Goal: Task Accomplishment & Management: Use online tool/utility

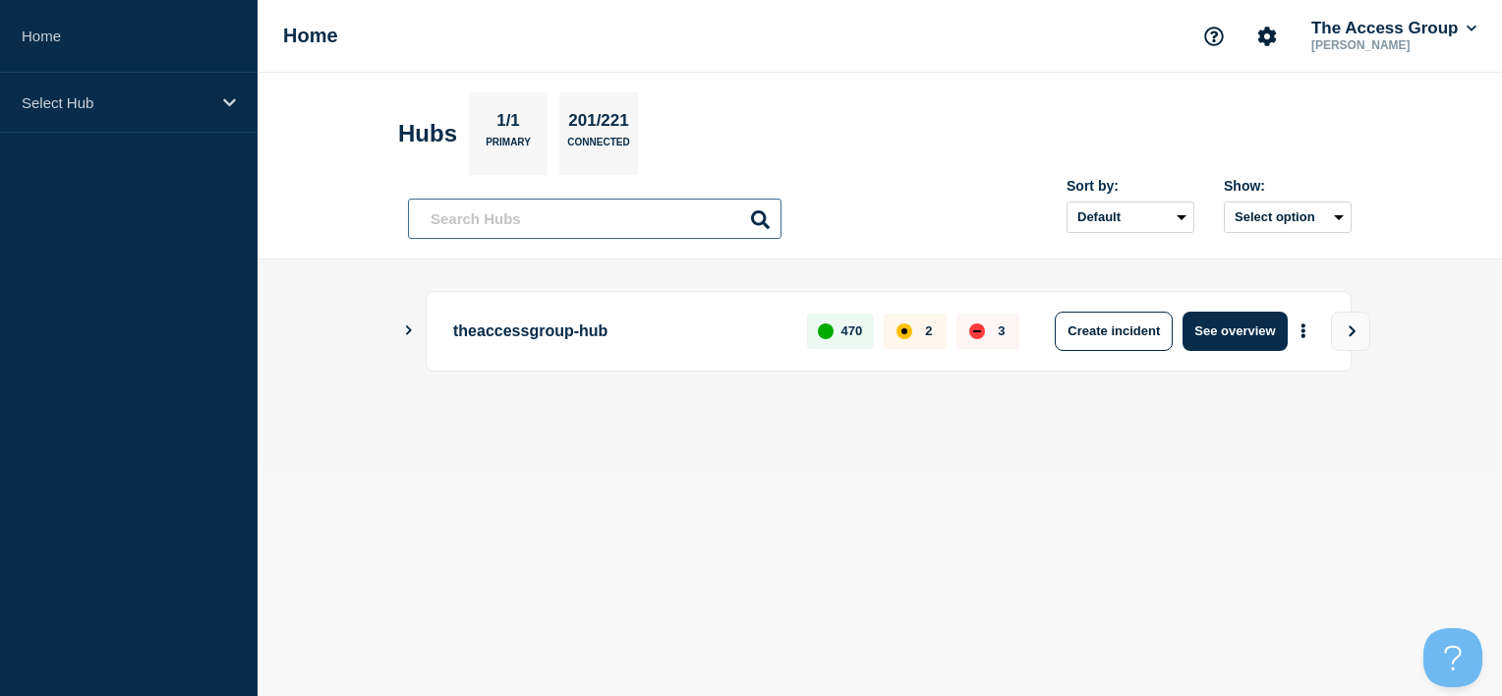
click at [561, 227] on input "text" at bounding box center [595, 219] width 374 height 40
type input "a"
type input "lg"
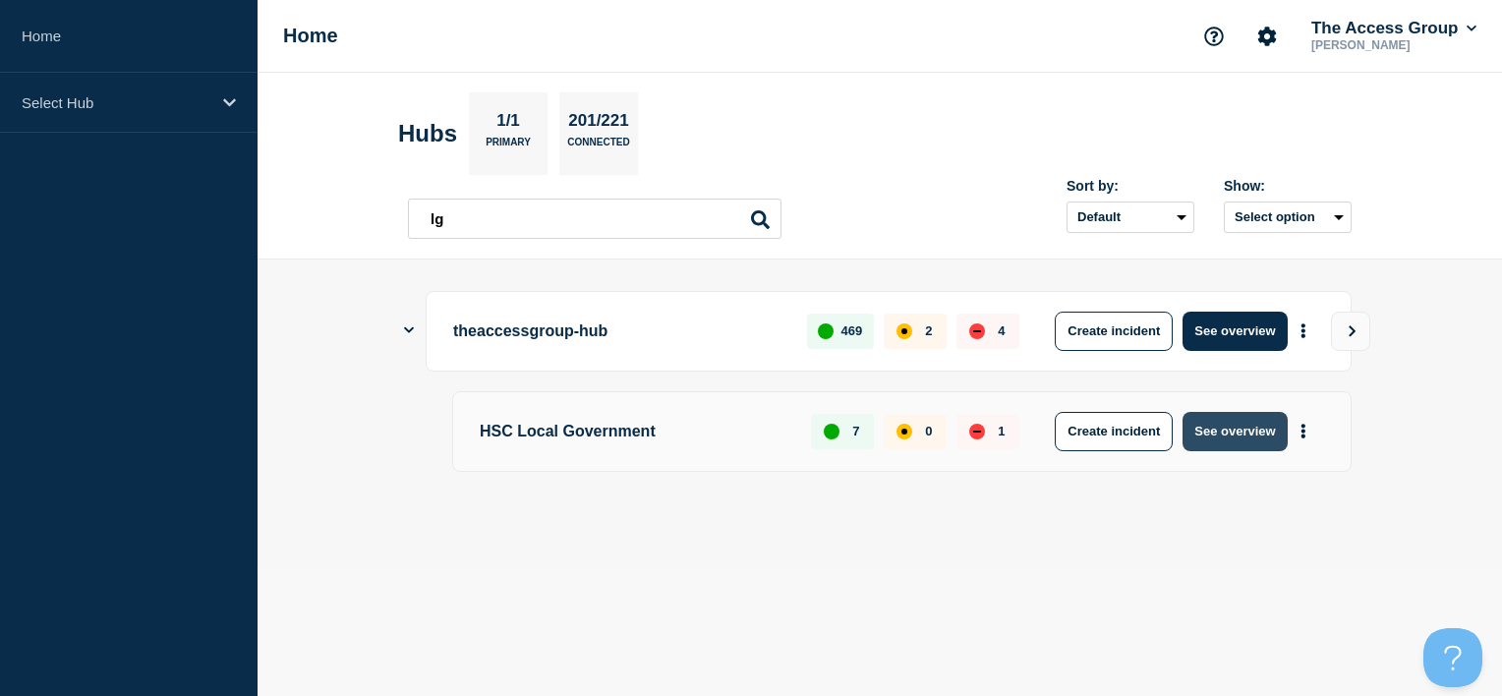
click at [1234, 431] on button "See overview" at bounding box center [1234, 431] width 104 height 39
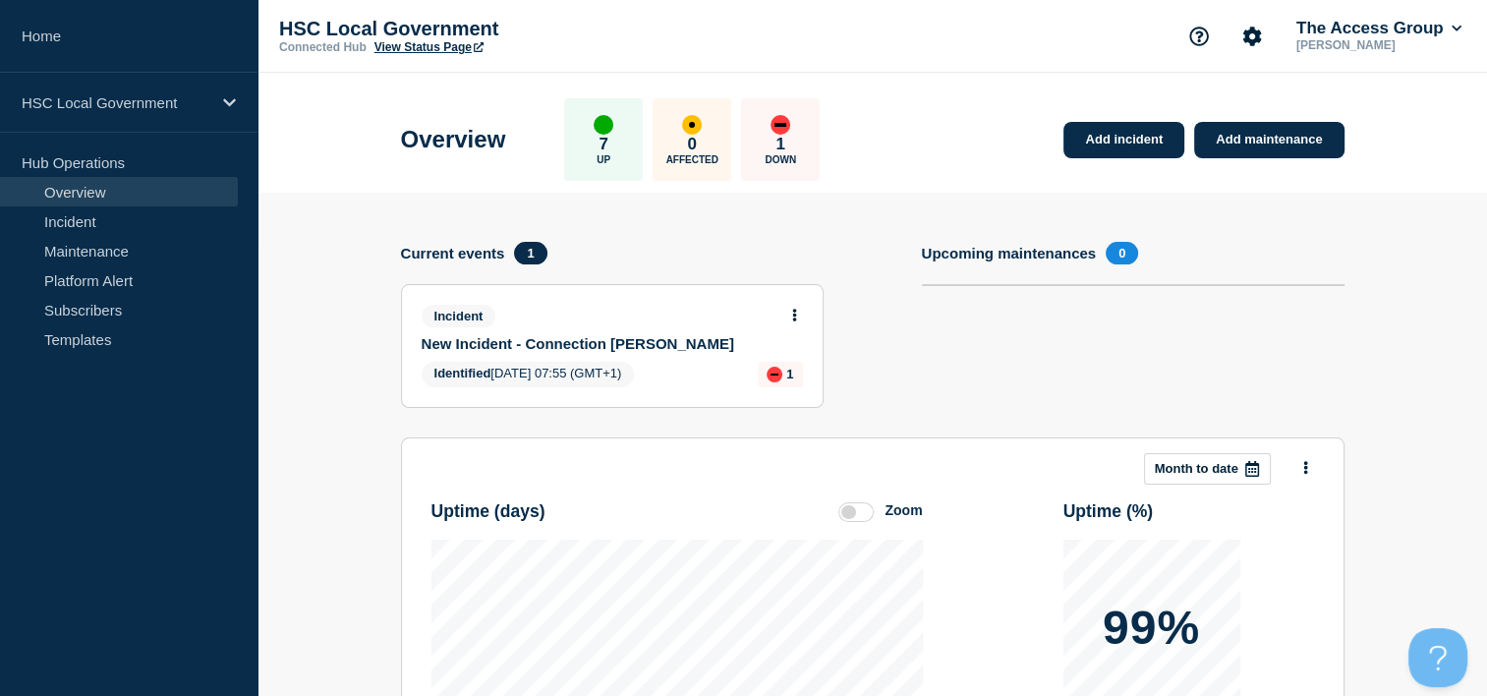
click at [790, 310] on button at bounding box center [794, 316] width 17 height 17
click at [762, 392] on link "Update incident" at bounding box center [793, 388] width 95 height 16
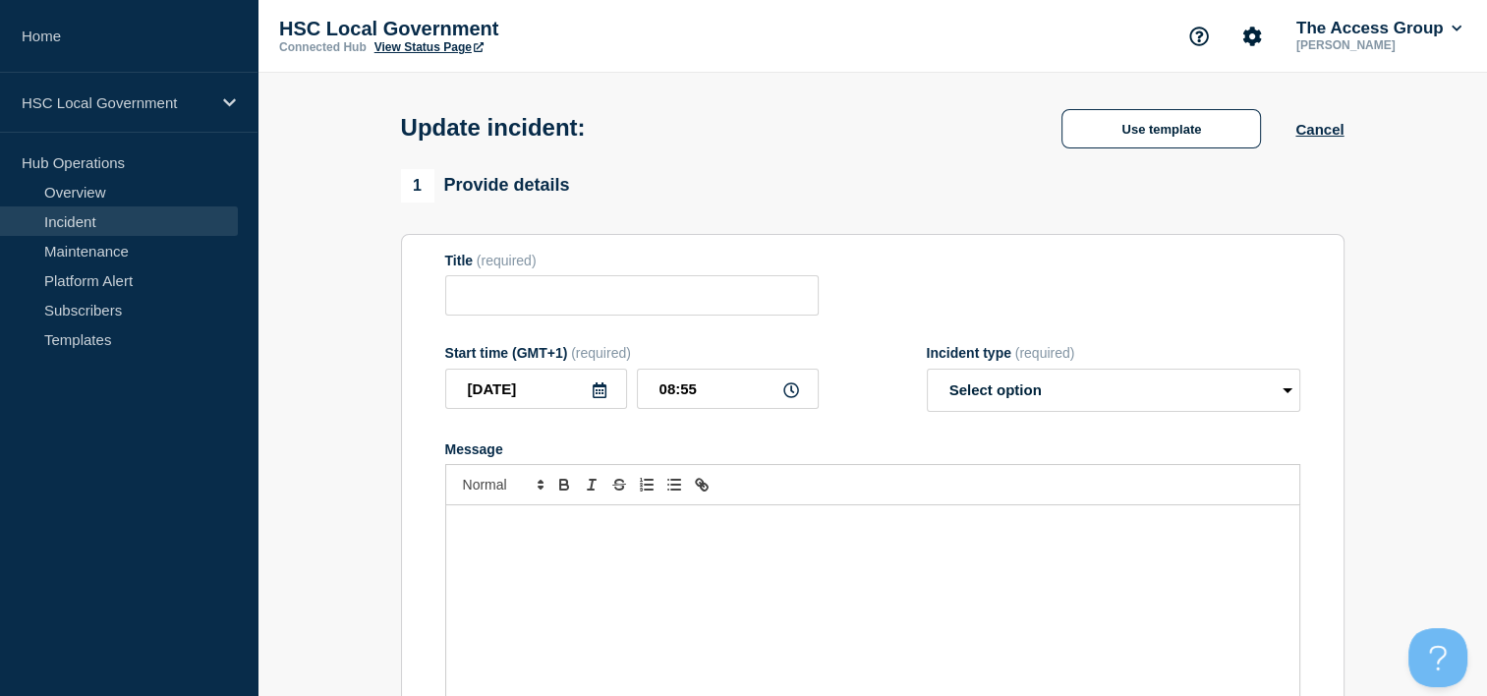
type input "New Incident - Connection [PERSON_NAME]"
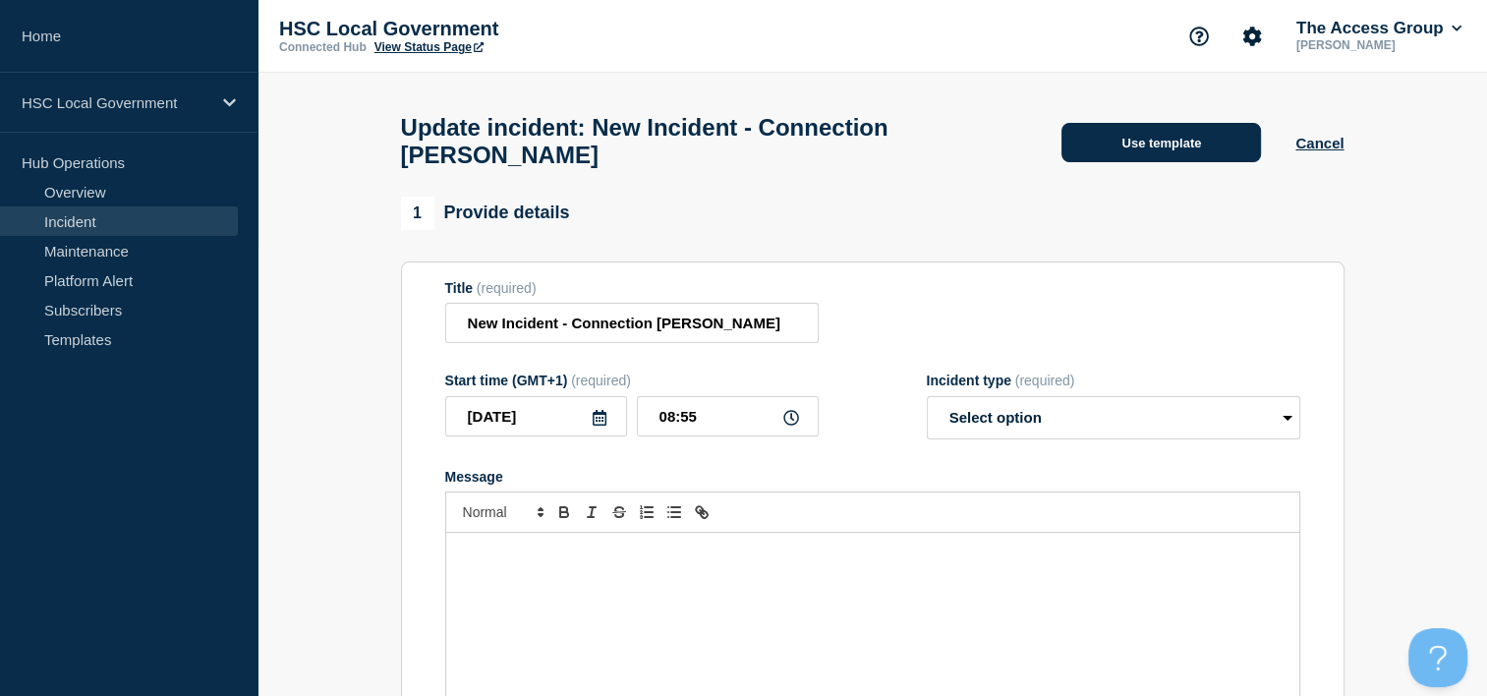
click at [1237, 136] on button "Use template" at bounding box center [1162, 142] width 200 height 39
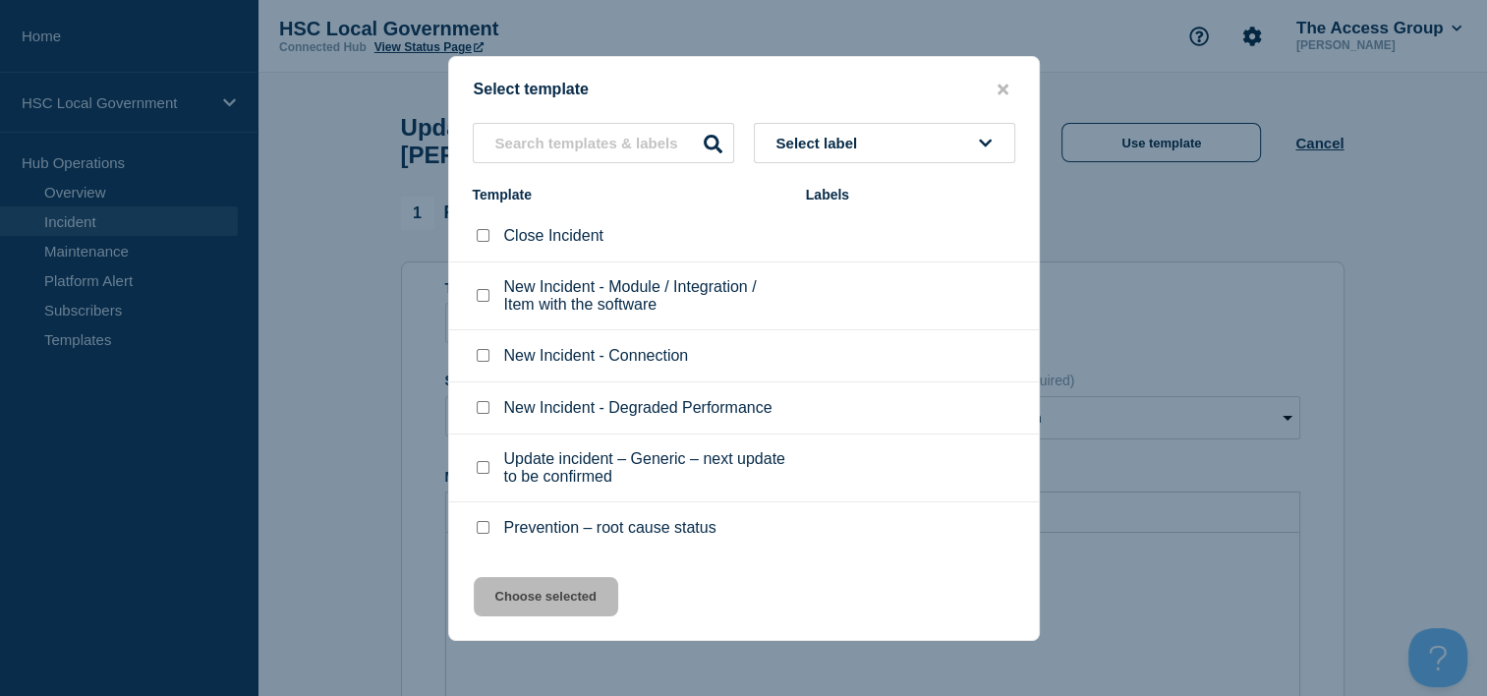
scroll to position [1, 0]
click at [614, 146] on input "text" at bounding box center [603, 143] width 261 height 40
type input "inves"
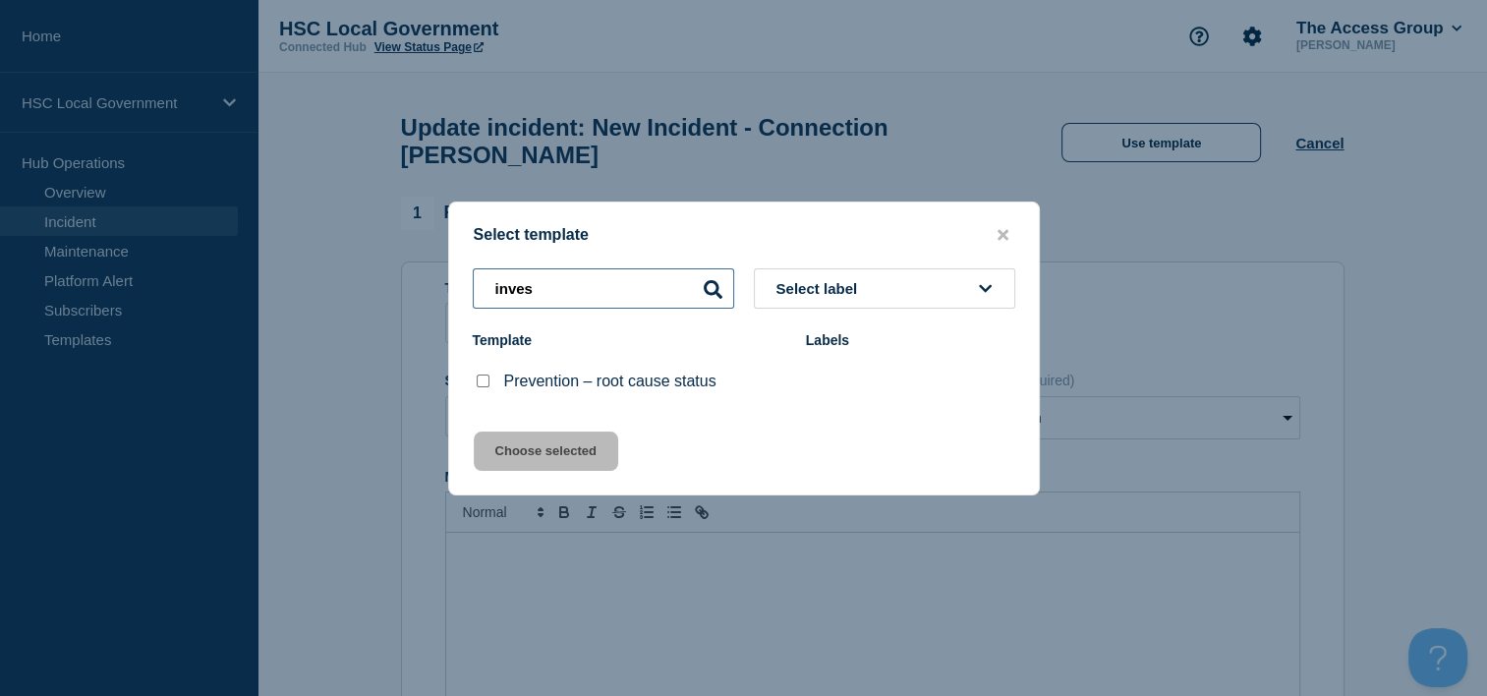
drag, startPoint x: 629, startPoint y: 285, endPoint x: 435, endPoint y: 285, distance: 193.6
click at [436, 285] on div "Select template inves Select label Template Labels Prevention – root cause stat…" at bounding box center [743, 348] width 1487 height 696
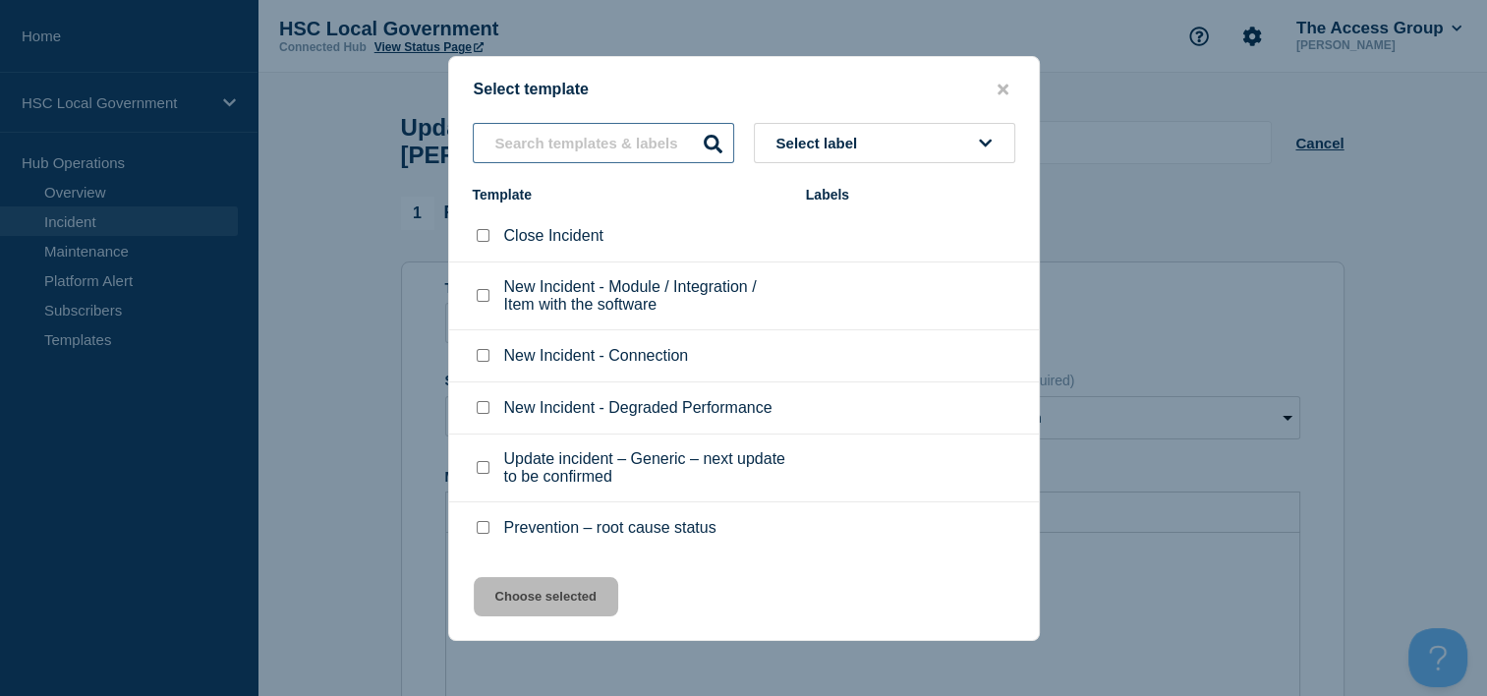
scroll to position [1, 0]
click at [478, 471] on input "Update incident – Generic – next update to be confirmed checkbox" at bounding box center [483, 466] width 13 height 13
checkbox input "true"
click at [531, 589] on button "Choose selected" at bounding box center [546, 596] width 144 height 39
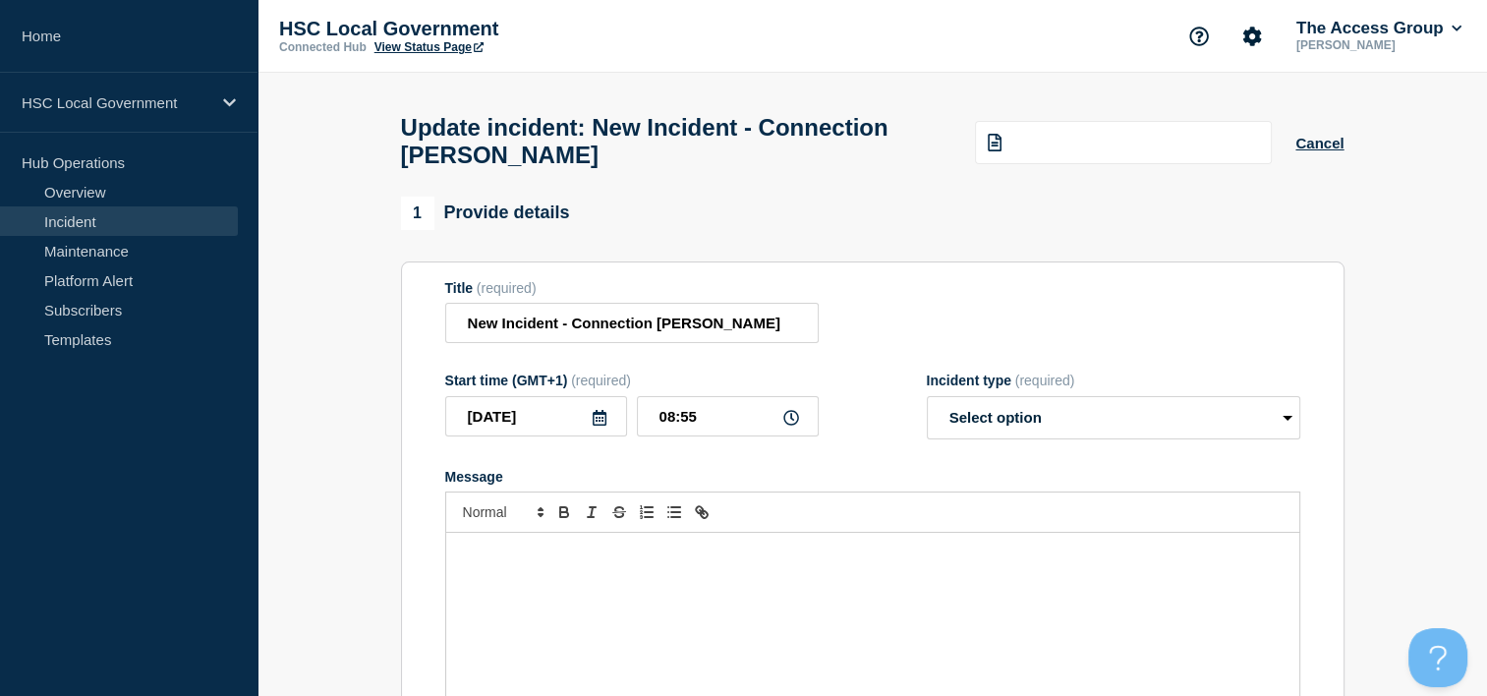
select select "investigating"
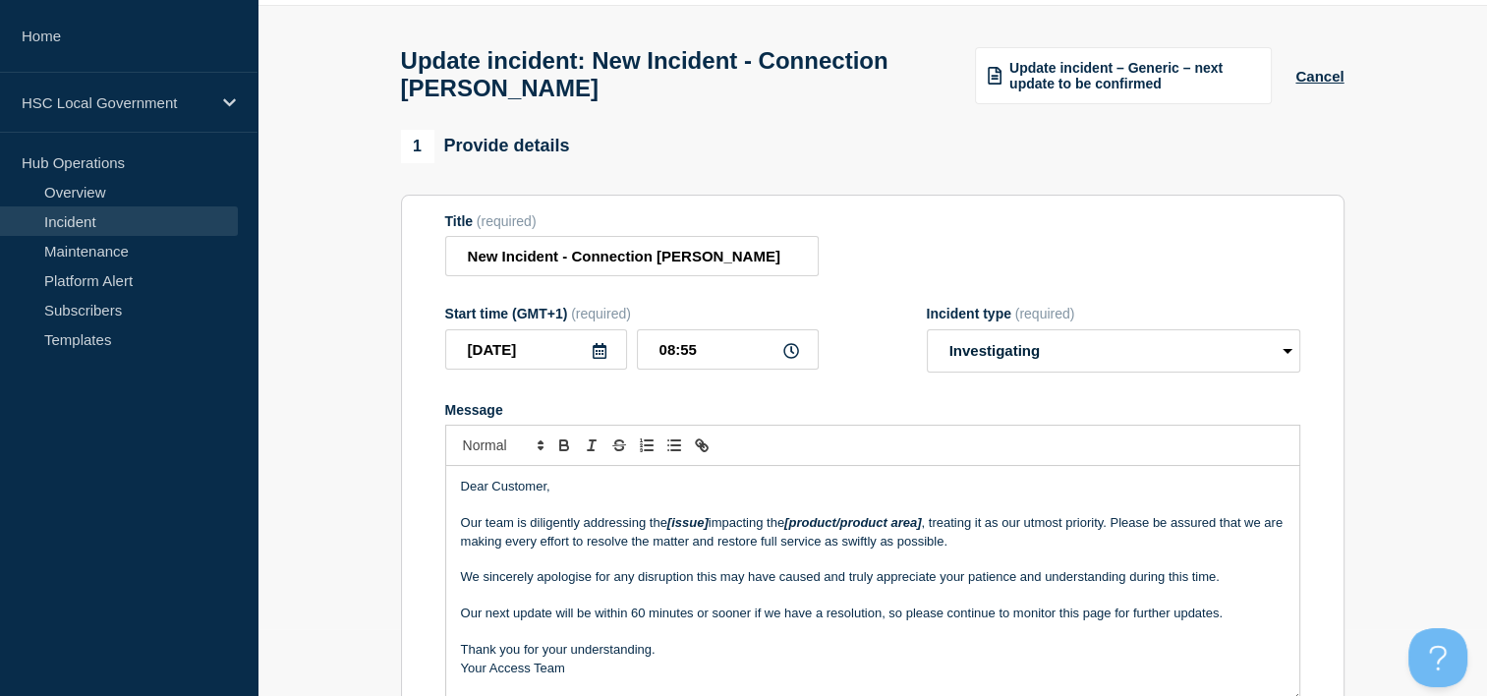
scroll to position [197, 0]
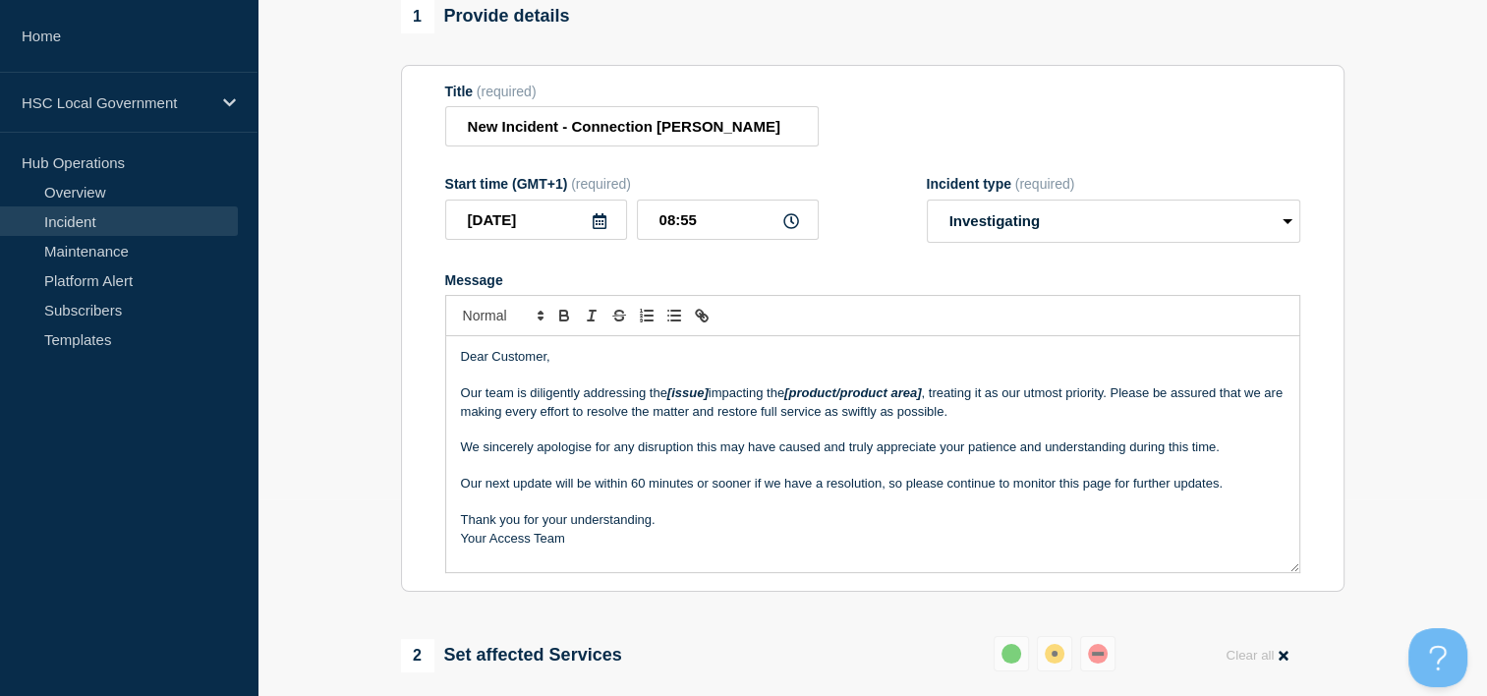
drag, startPoint x: 458, startPoint y: 364, endPoint x: 1471, endPoint y: 473, distance: 1019.2
click at [1355, 491] on section "1 Provide details Title (required) New Incident - Connection [PERSON_NAME] Star…" at bounding box center [873, 694] width 1230 height 1388
click at [1191, 475] on p "Message" at bounding box center [873, 466] width 824 height 18
click at [645, 492] on p "Our next update will be within 60 minutes or sooner if we have a resolution, so…" at bounding box center [873, 484] width 824 height 18
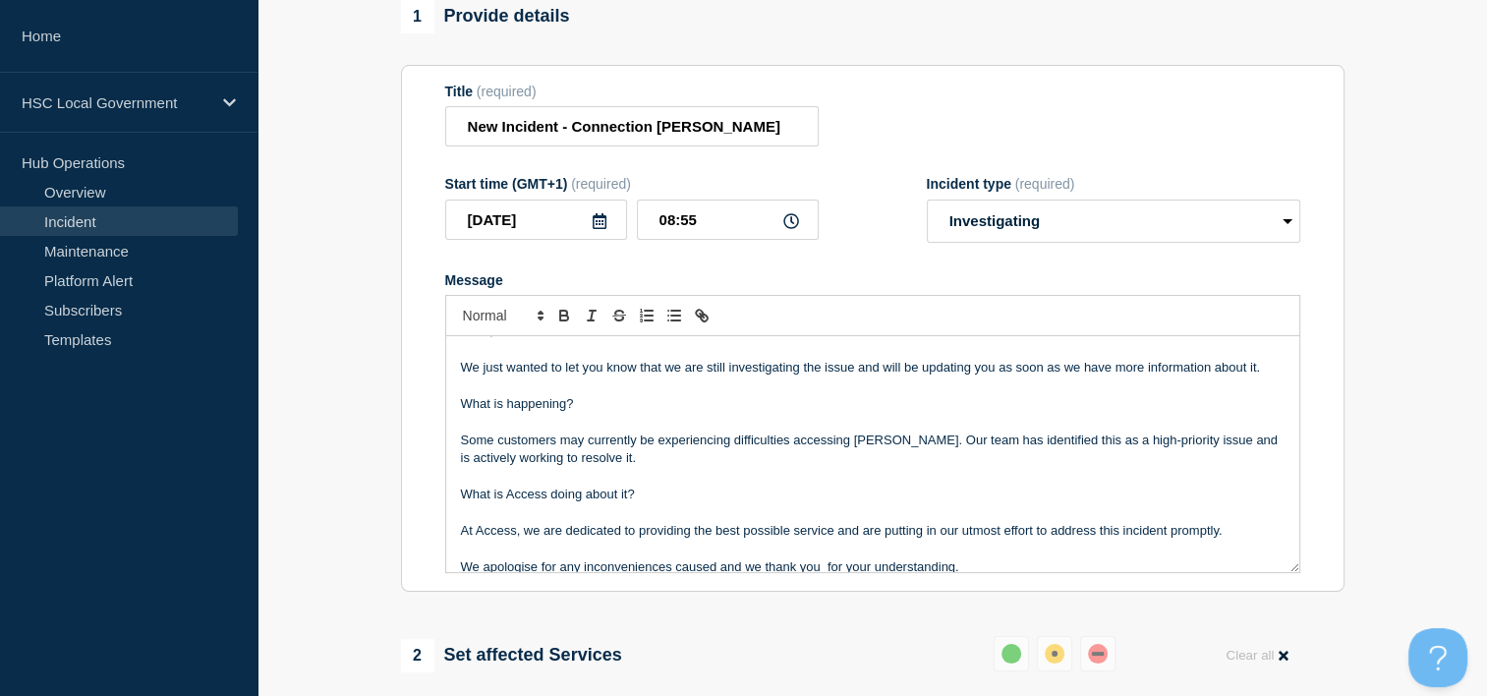
scroll to position [0, 0]
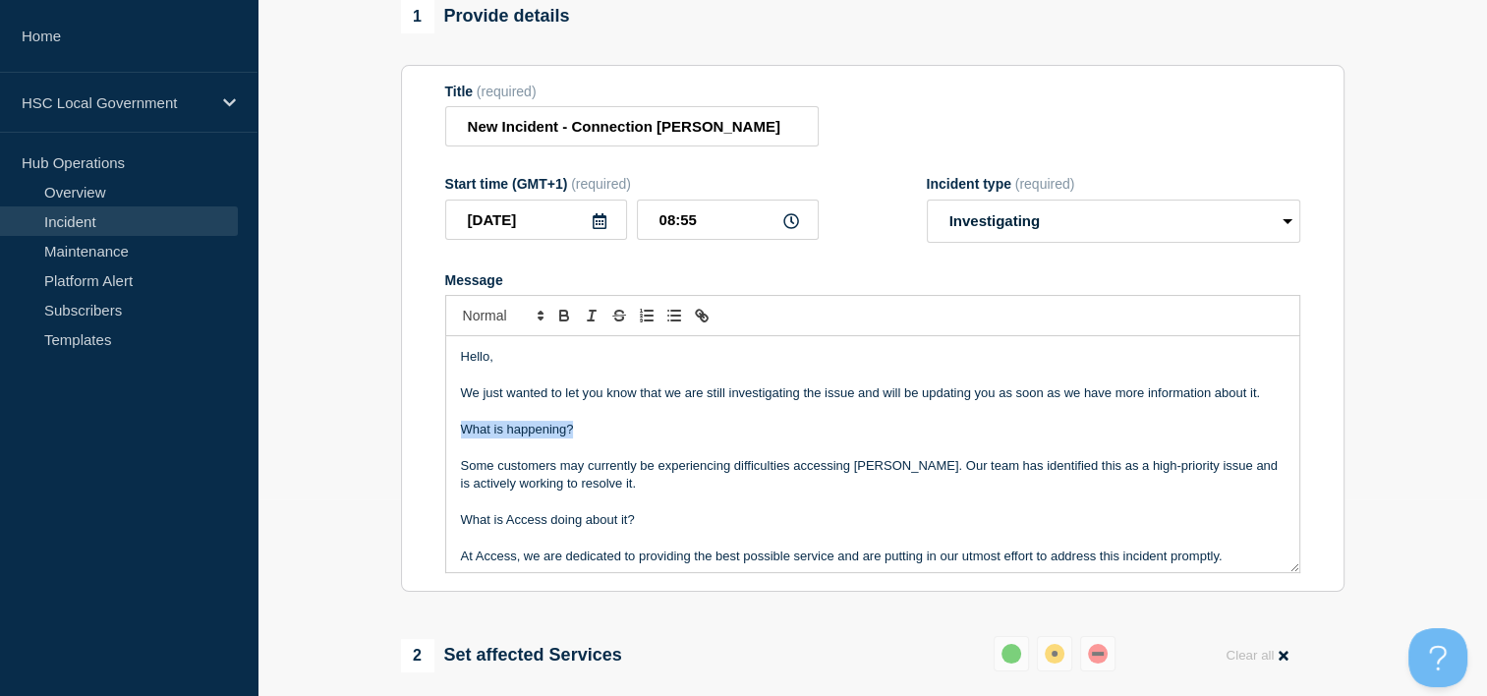
drag, startPoint x: 592, startPoint y: 441, endPoint x: 377, endPoint y: 433, distance: 214.4
click at [377, 433] on section "1 Provide details Title (required) New Incident - Connection [PERSON_NAME] Star…" at bounding box center [873, 694] width 1230 height 1388
click at [569, 324] on icon "Toggle bold text" at bounding box center [564, 316] width 18 height 18
drag, startPoint x: 649, startPoint y: 535, endPoint x: 428, endPoint y: 541, distance: 221.2
click at [428, 541] on section "Title (required) New Incident - Connection [PERSON_NAME] Start time (GMT+1) (re…" at bounding box center [873, 329] width 944 height 528
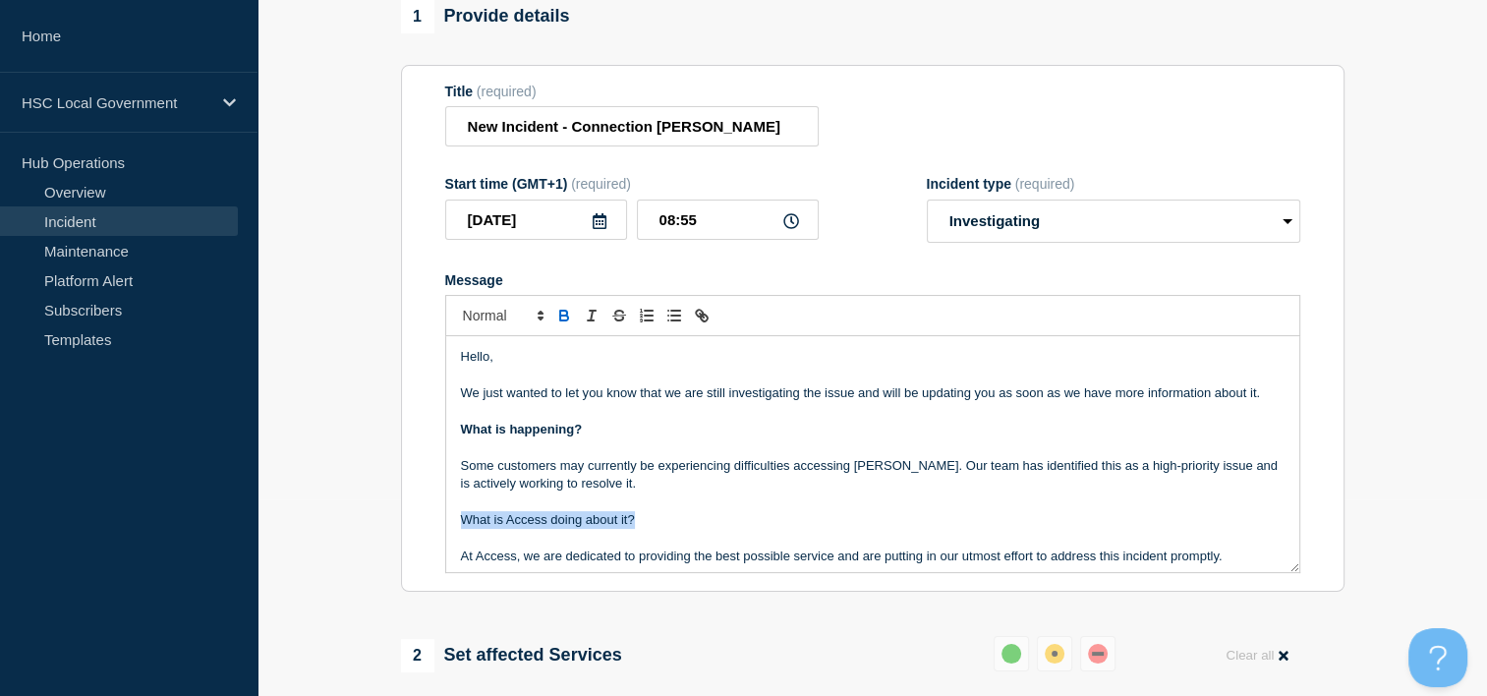
click at [555, 324] on icon "Toggle bold text" at bounding box center [564, 316] width 18 height 18
drag, startPoint x: 594, startPoint y: 442, endPoint x: 426, endPoint y: 436, distance: 168.2
click at [434, 447] on section "Title (required) New Incident - Connection [PERSON_NAME] Start time (GMT+1) (re…" at bounding box center [873, 329] width 944 height 528
click at [489, 327] on span "Font size" at bounding box center [502, 316] width 96 height 24
click at [506, 406] on span "submenu" at bounding box center [502, 397] width 79 height 30
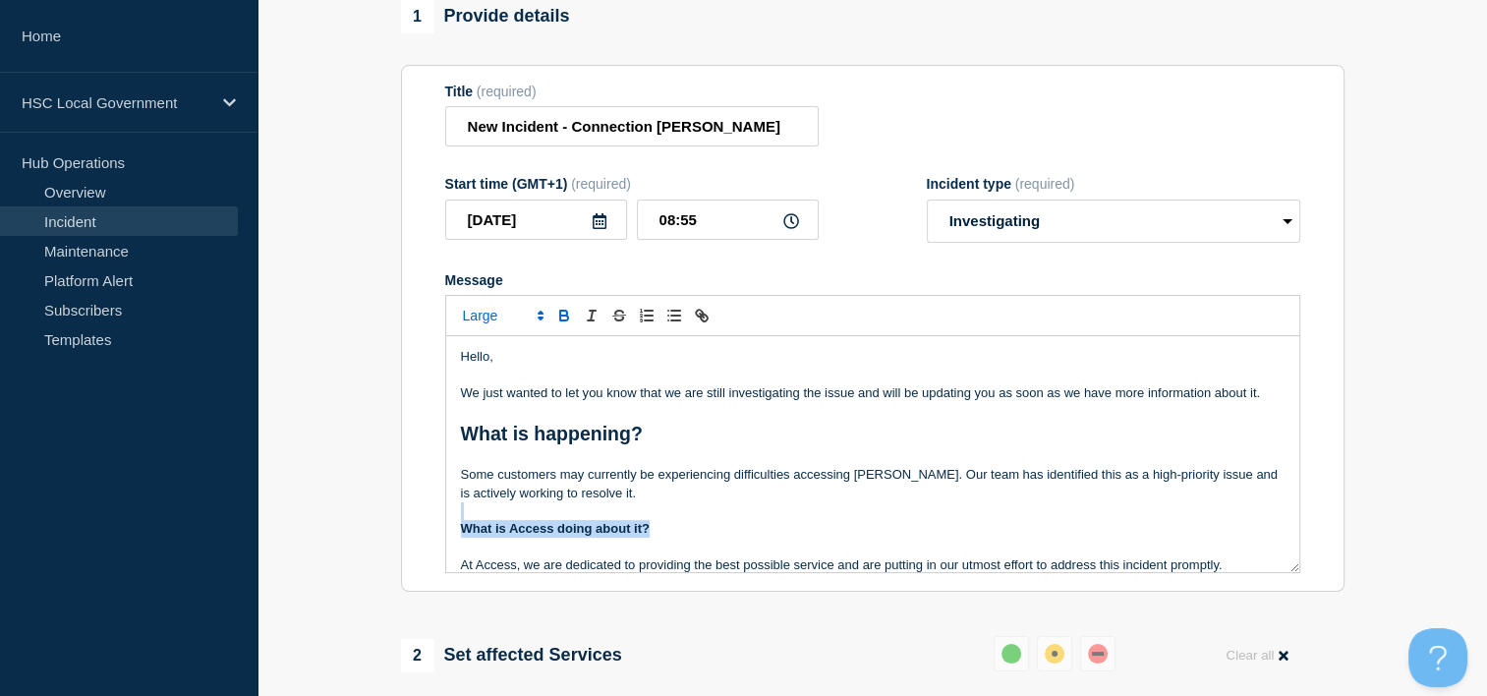
drag, startPoint x: 668, startPoint y: 539, endPoint x: 418, endPoint y: 527, distance: 250.9
click at [418, 527] on section "Title (required) New Incident - Connection [PERSON_NAME] Start time (GMT+1) (re…" at bounding box center [873, 329] width 944 height 528
click at [483, 336] on div at bounding box center [872, 315] width 855 height 41
click at [485, 327] on span "Font size" at bounding box center [502, 316] width 96 height 24
click at [725, 481] on p "Some customers may currently be experiencing difficulties accessing [PERSON_NAM…" at bounding box center [873, 484] width 824 height 36
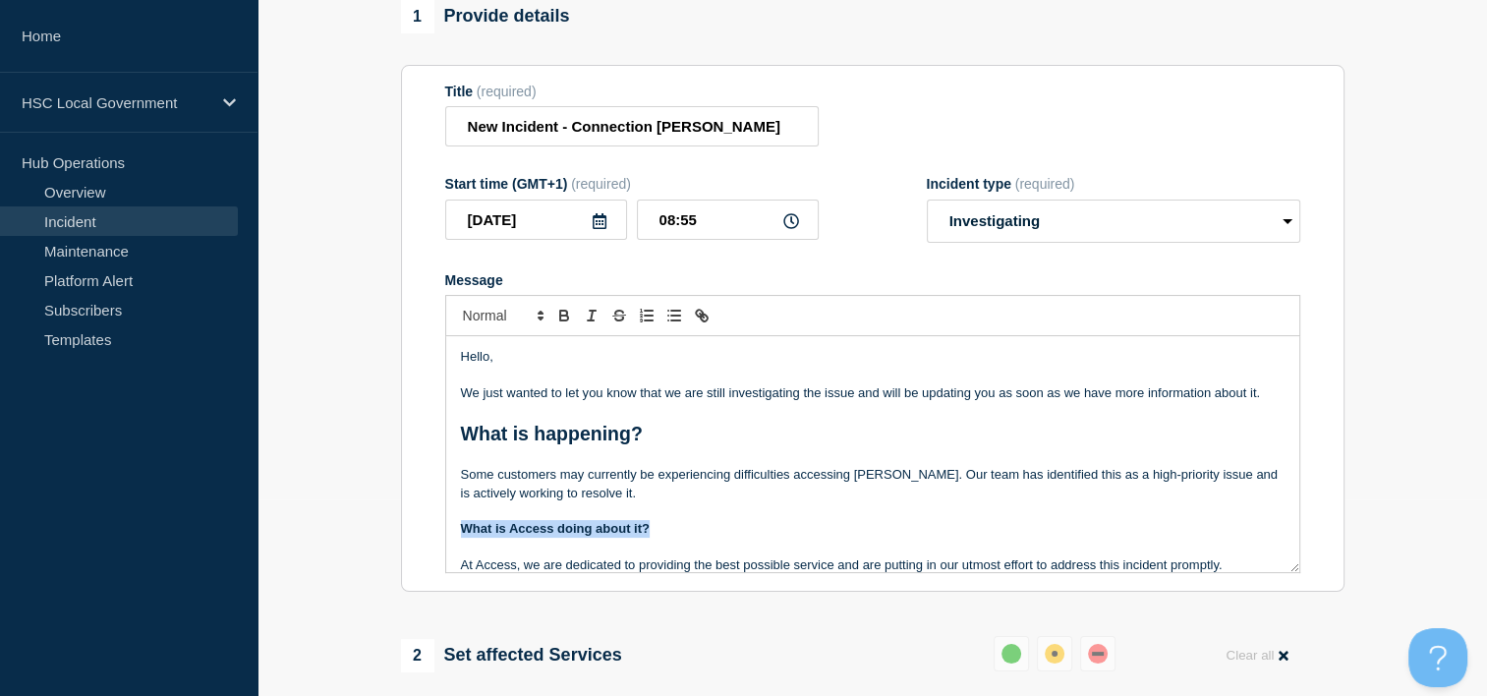
drag, startPoint x: 616, startPoint y: 543, endPoint x: 446, endPoint y: 543, distance: 170.0
click at [446, 543] on div "Hello, We just wanted to let you know that we are still investigating the issue…" at bounding box center [872, 454] width 853 height 236
click at [476, 327] on span "Font size" at bounding box center [502, 316] width 96 height 24
click at [508, 406] on span "submenu" at bounding box center [502, 397] width 79 height 30
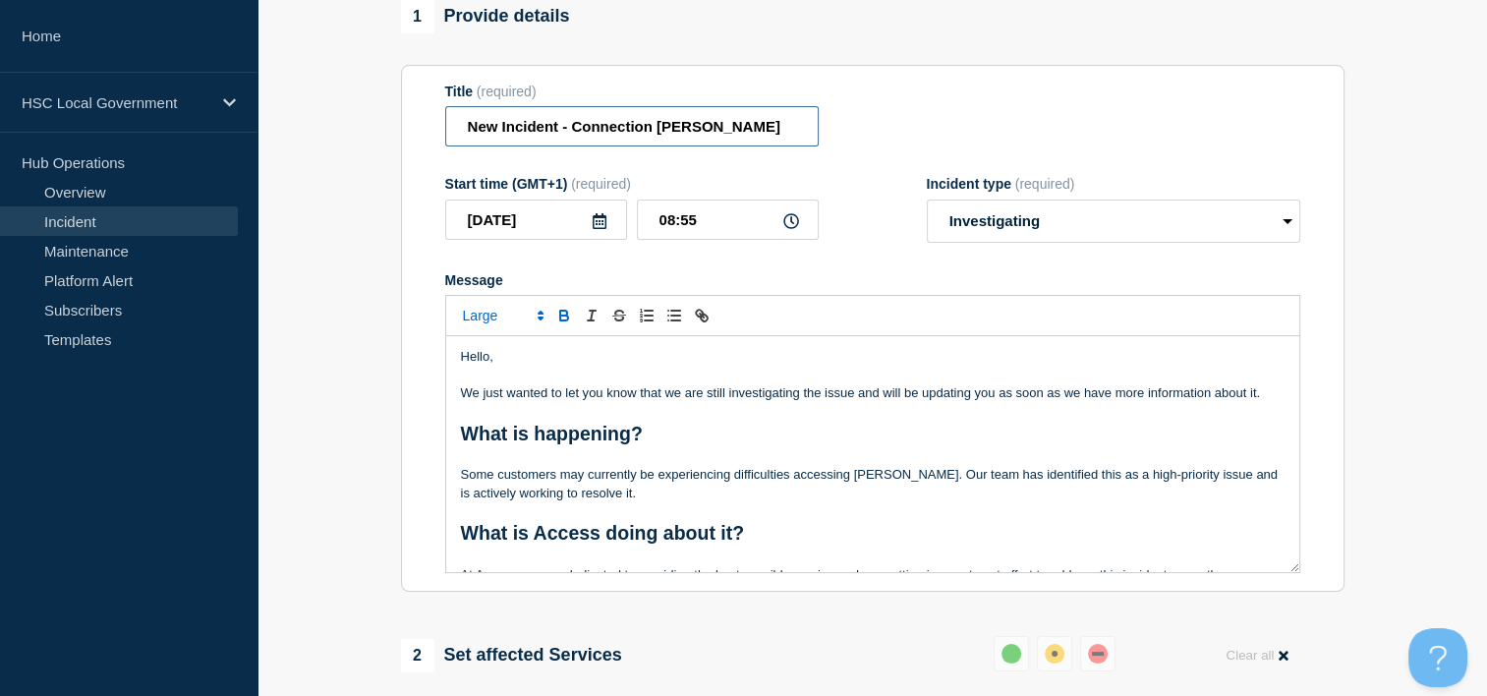
drag, startPoint x: 653, startPoint y: 136, endPoint x: 401, endPoint y: 136, distance: 251.6
click at [401, 136] on section "Title (required) New Incident - Connection [PERSON_NAME] Start time (GMT+1) (re…" at bounding box center [873, 329] width 944 height 528
type input "[PERSON_NAME] issue - investigating"
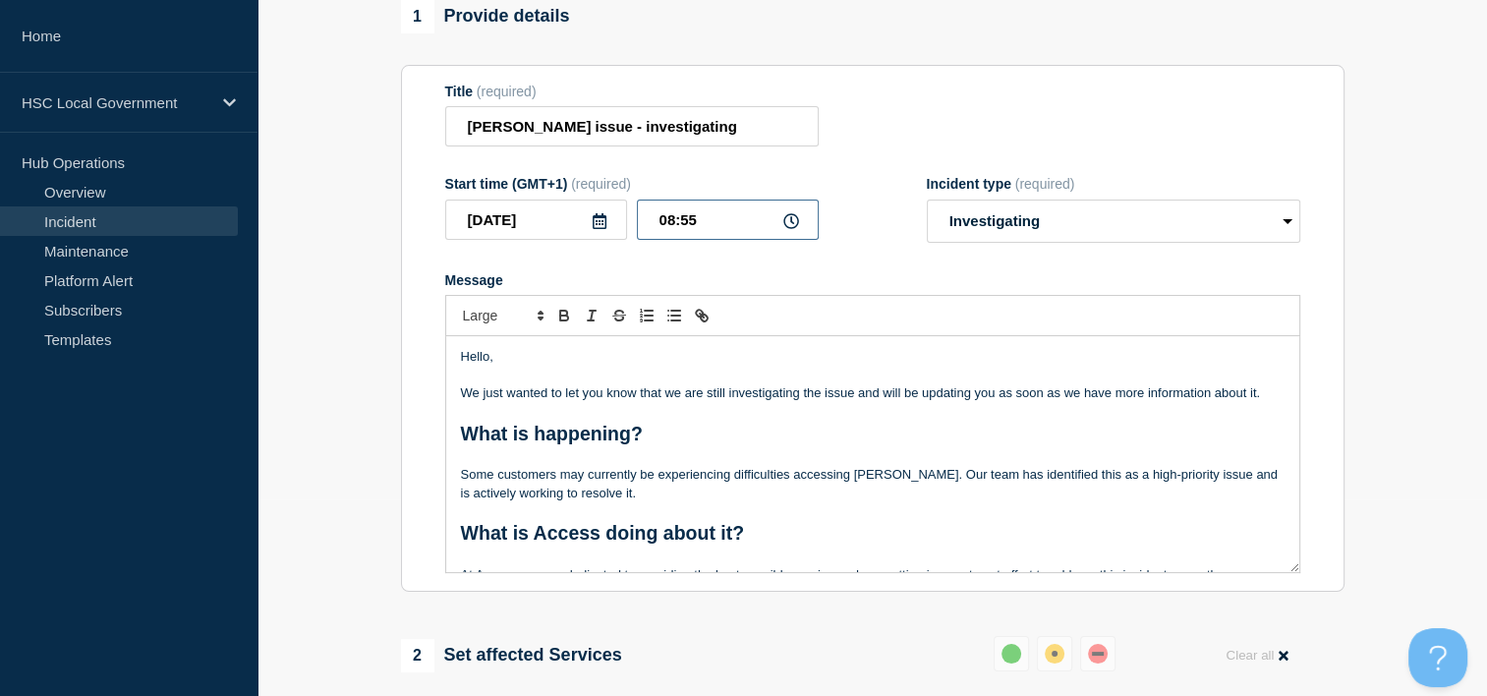
click at [745, 225] on input "08:55" at bounding box center [728, 220] width 182 height 40
click at [790, 437] on p "What is happening?" at bounding box center [873, 435] width 824 height 28
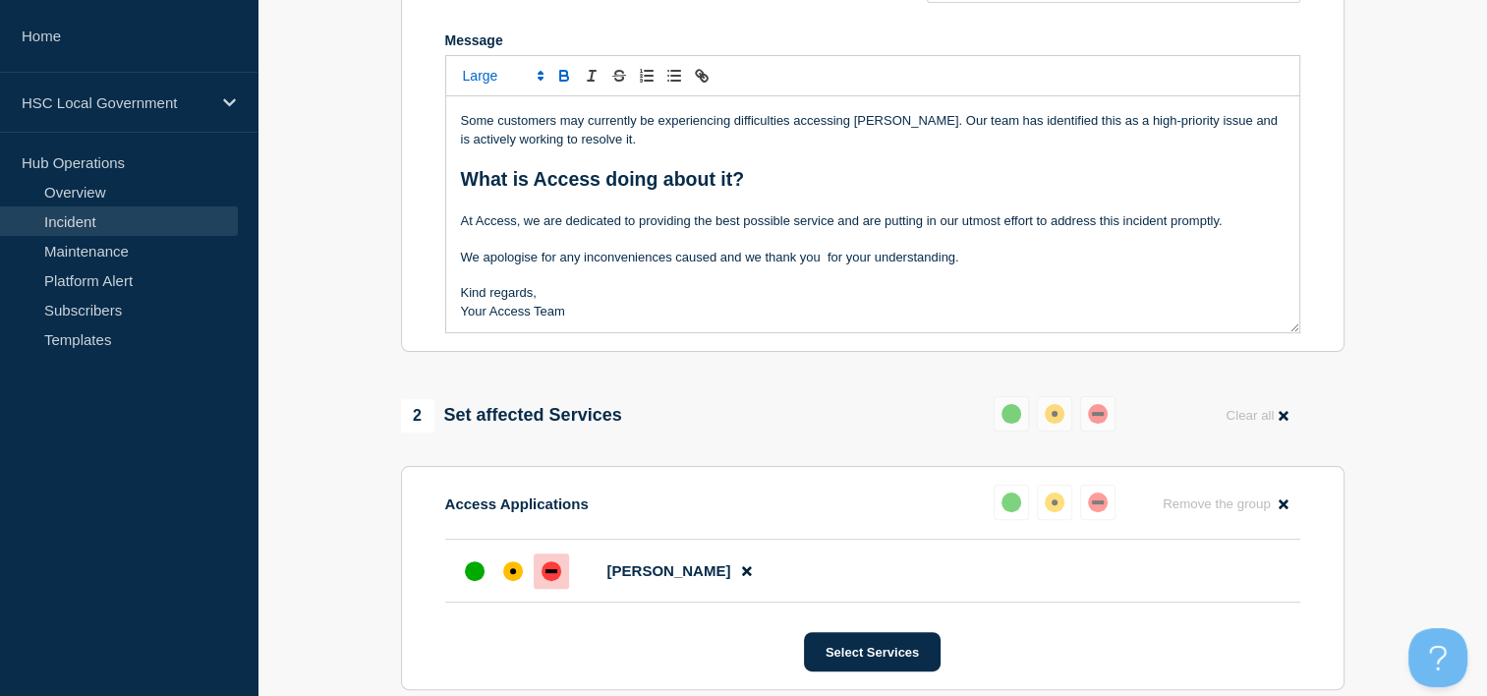
scroll to position [491, 0]
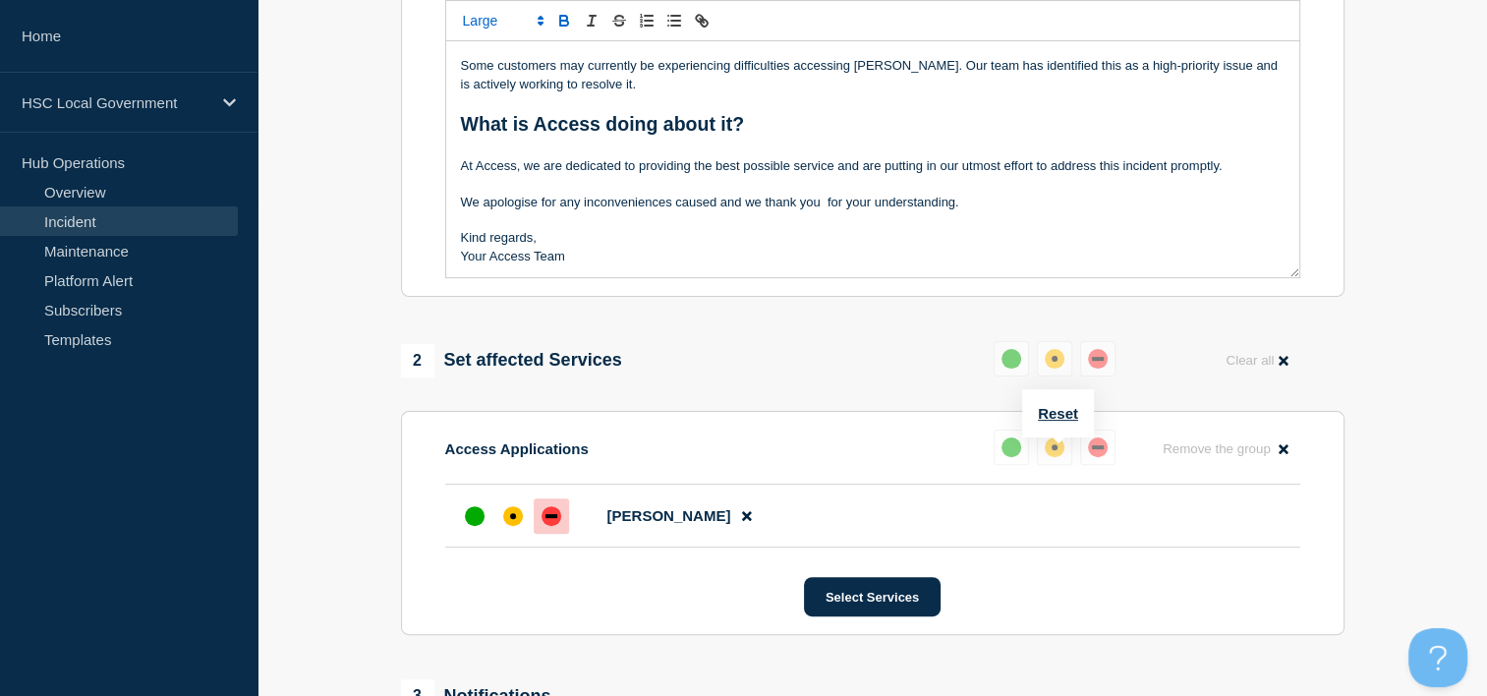
click at [1099, 449] on div "down" at bounding box center [1098, 447] width 12 height 4
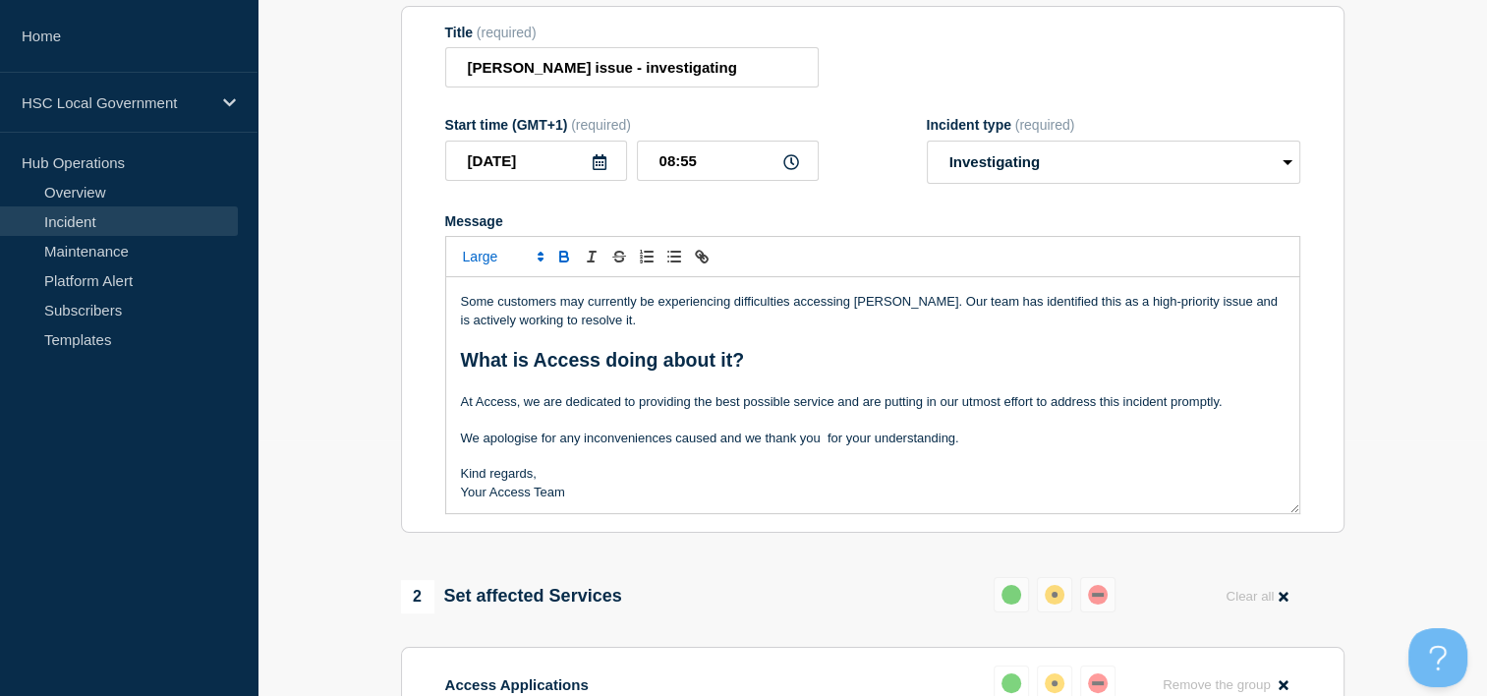
scroll to position [197, 0]
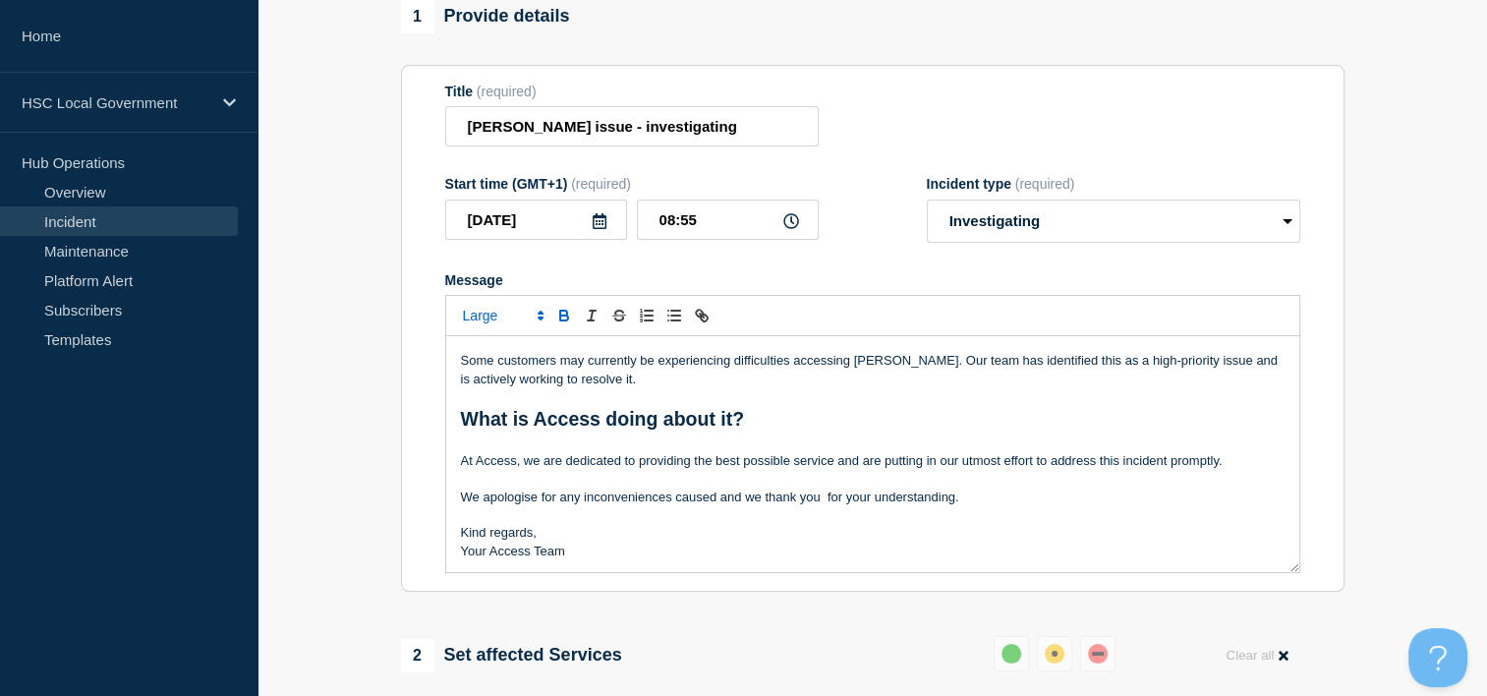
click at [763, 519] on p "Message" at bounding box center [873, 515] width 824 height 18
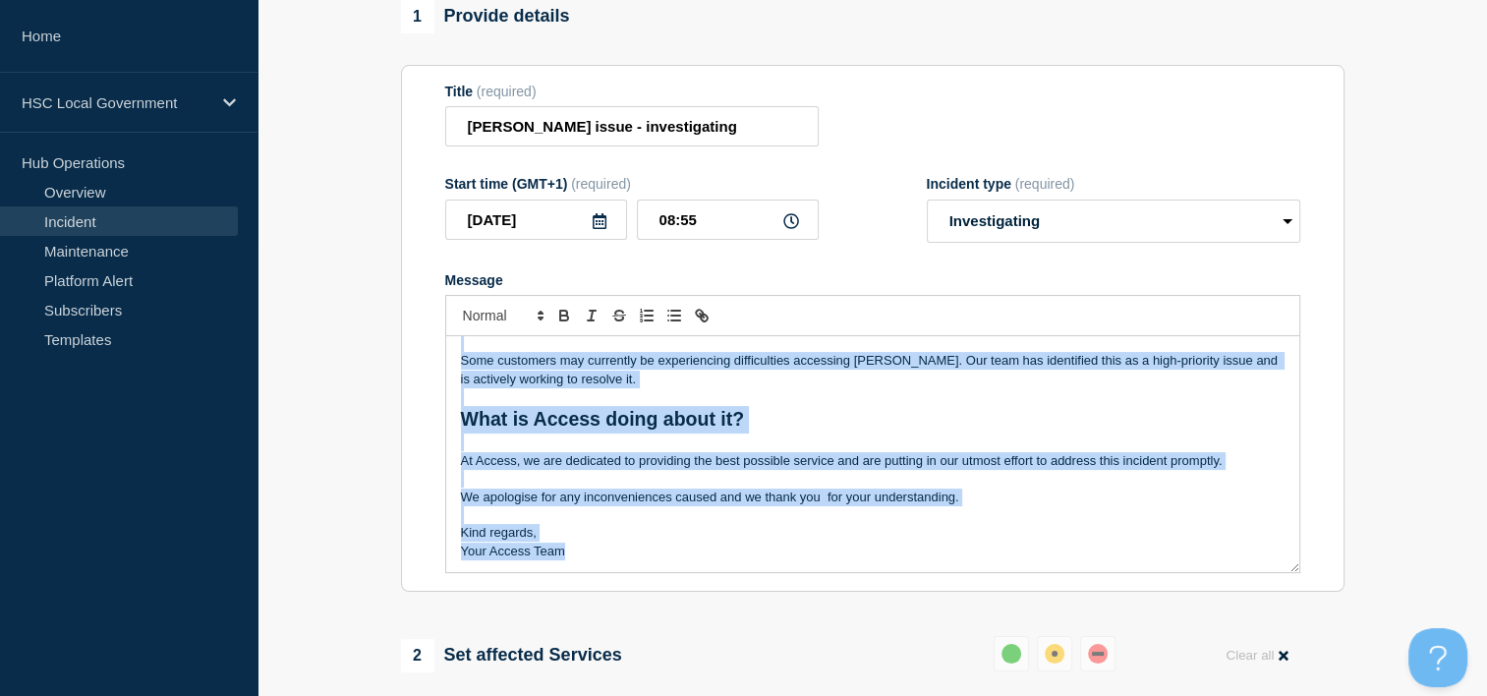
copy div "Hello, We just wanted to let you know that we are still investigating the issue…"
click at [786, 506] on p "We apologise for any inconveniences caused and we thank you for your understand…" at bounding box center [873, 498] width 824 height 18
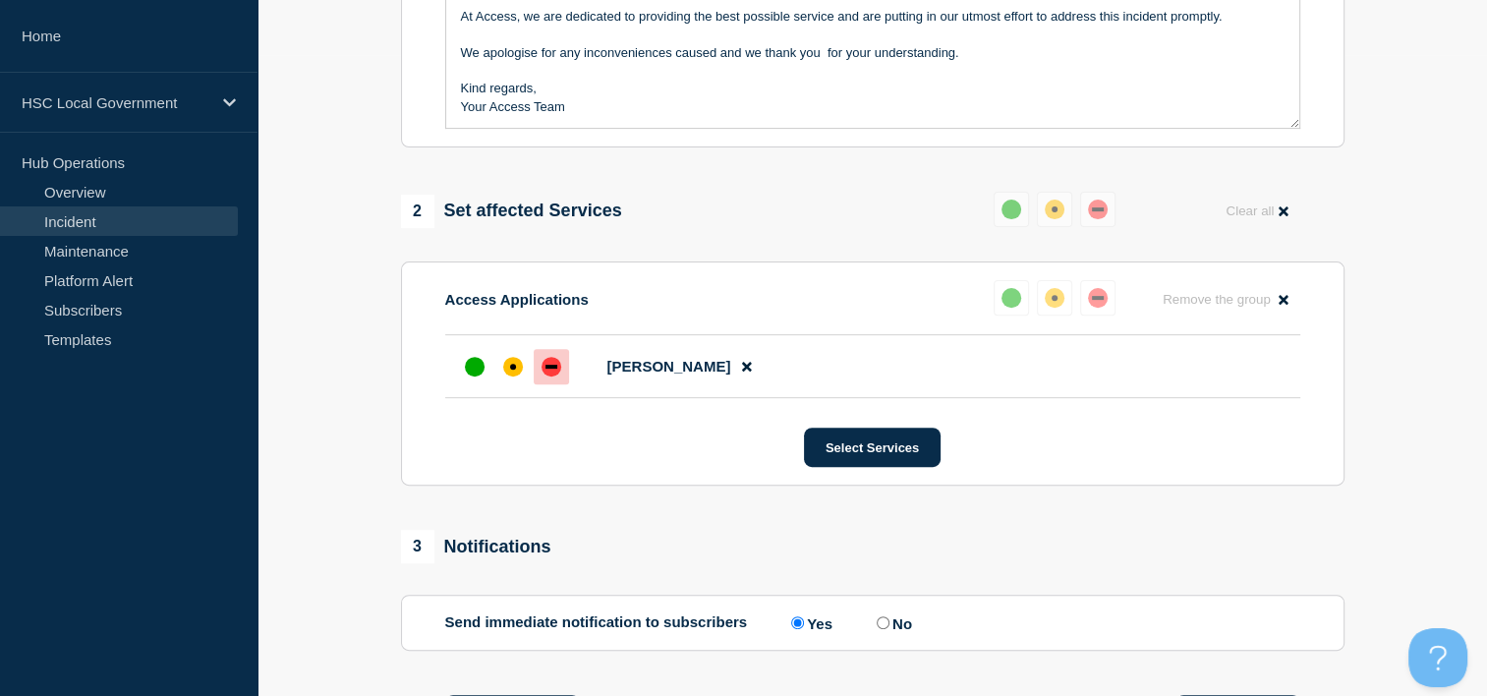
scroll to position [936, 0]
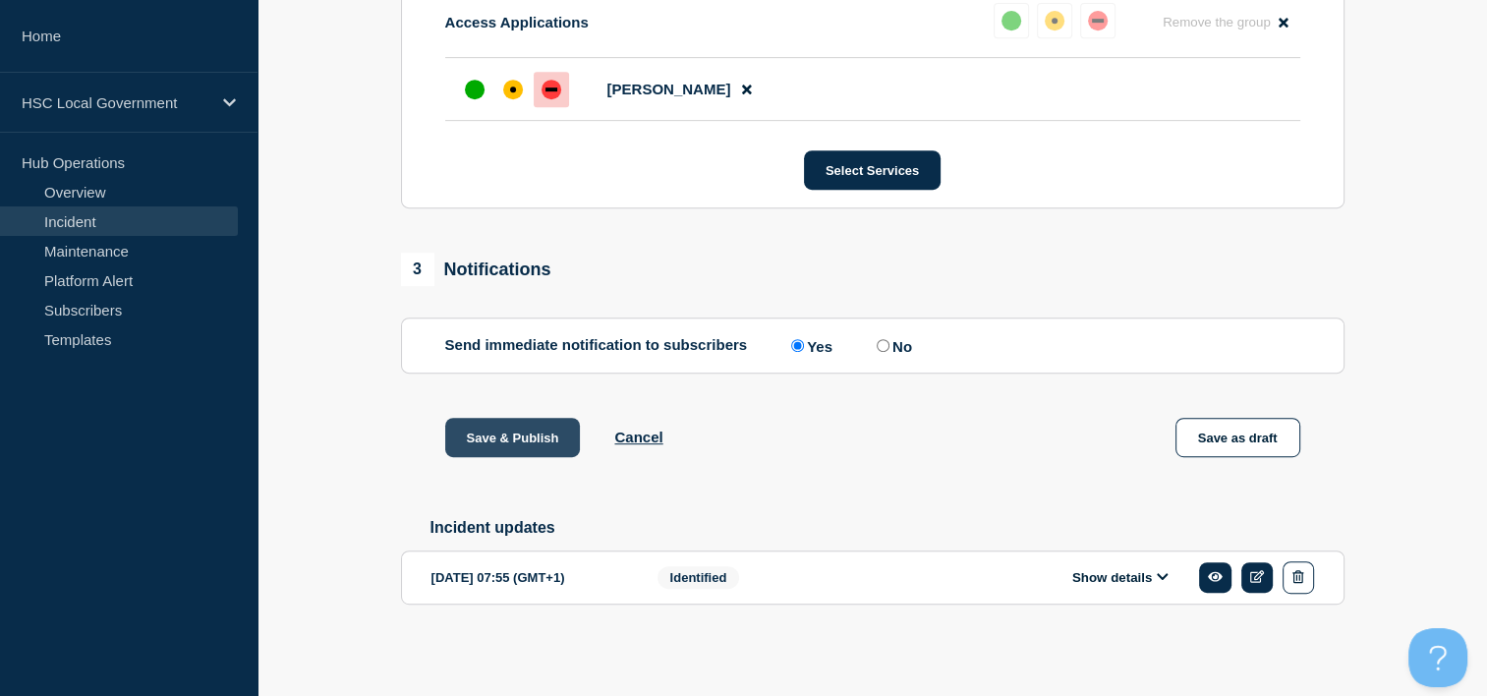
click at [488, 431] on button "Save & Publish" at bounding box center [513, 437] width 136 height 39
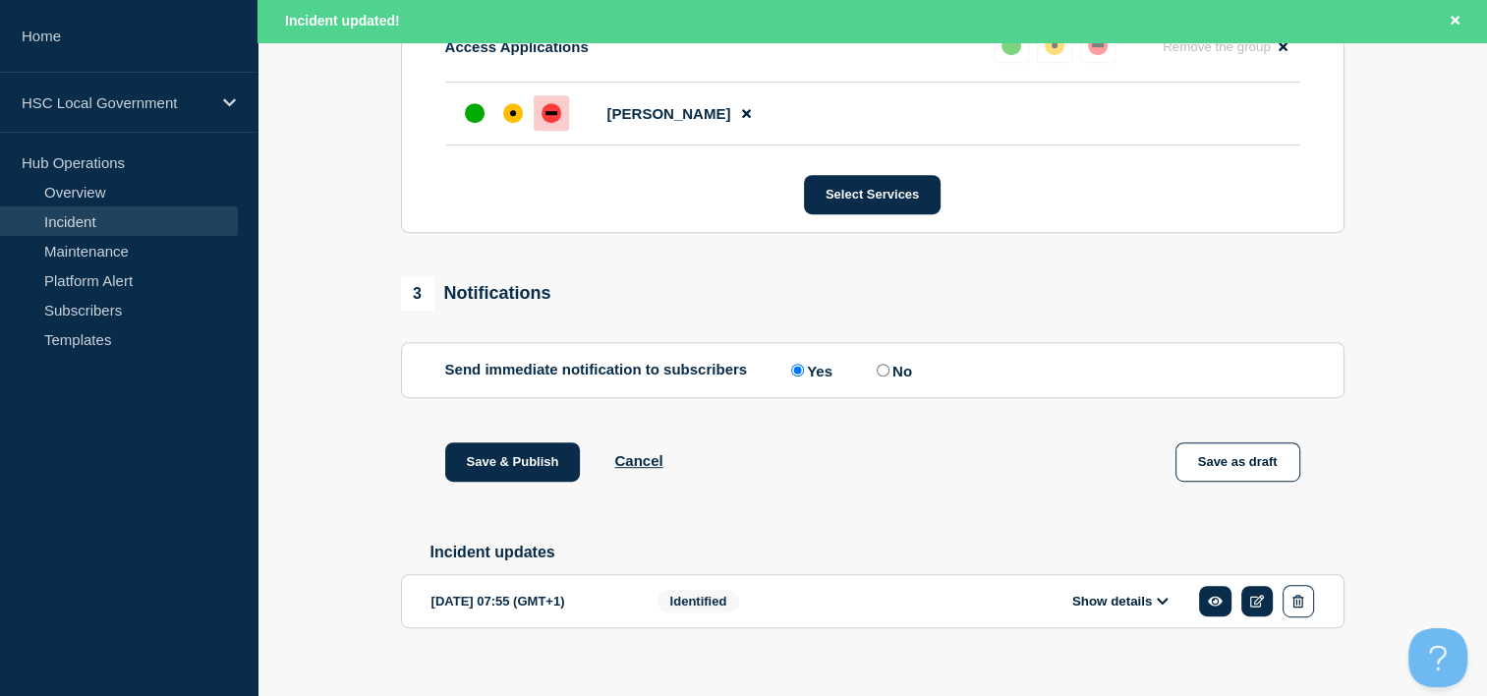
scroll to position [978, 0]
